Goal: Task Accomplishment & Management: Complete application form

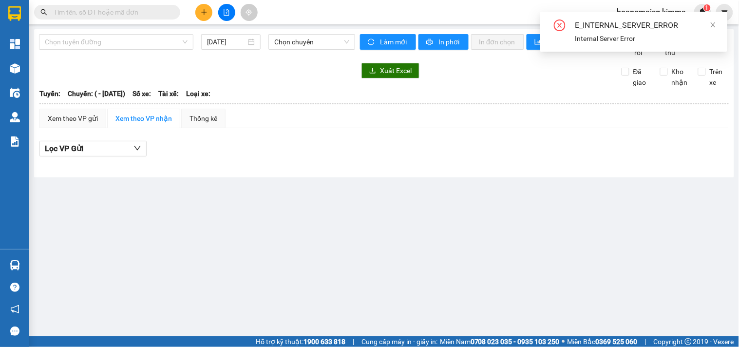
click at [148, 11] on input "text" at bounding box center [111, 12] width 115 height 11
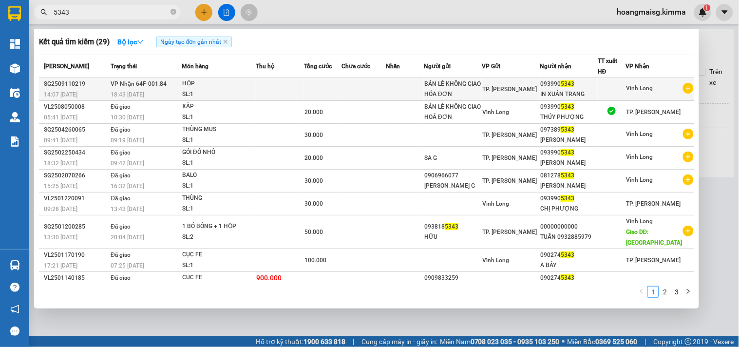
type input "5343"
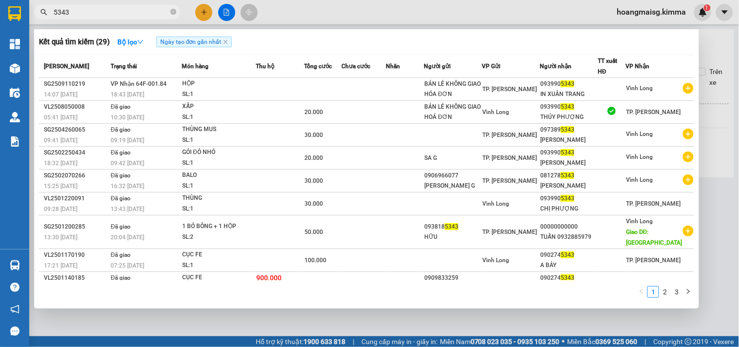
click at [266, 87] on td at bounding box center [280, 89] width 48 height 23
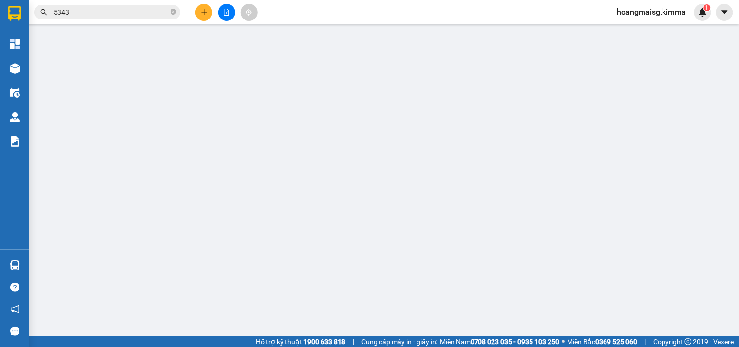
type input "BÁN LẺ KHÔNG GIAO HÓA ĐƠN"
type input "0939905343"
type input "IN XUÂN TRANG"
